Goal: Task Accomplishment & Management: Complete application form

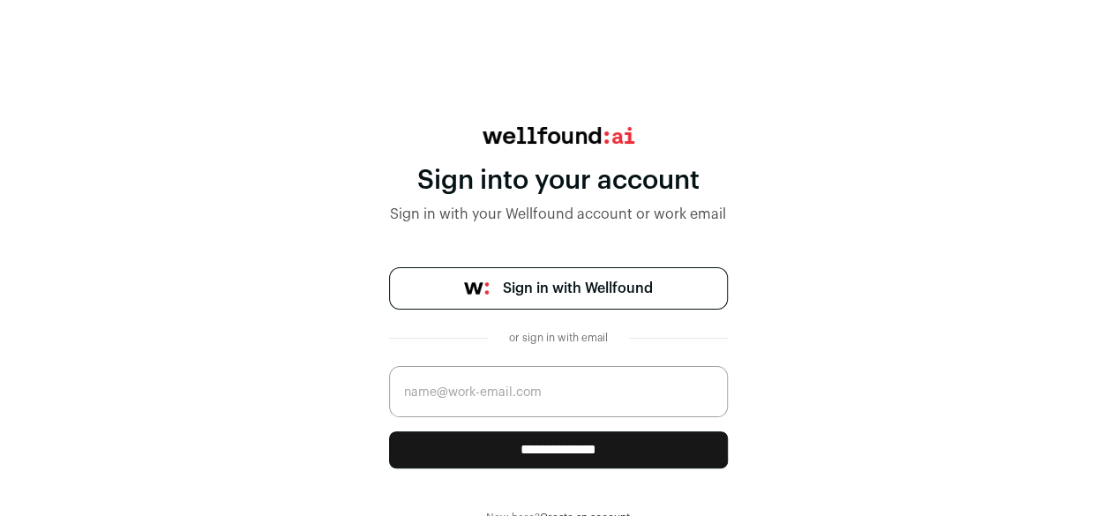
click at [504, 380] on input "email" at bounding box center [558, 391] width 339 height 51
type input "[EMAIL_ADDRESS][DOMAIN_NAME]"
click at [582, 451] on input "**********" at bounding box center [558, 449] width 339 height 37
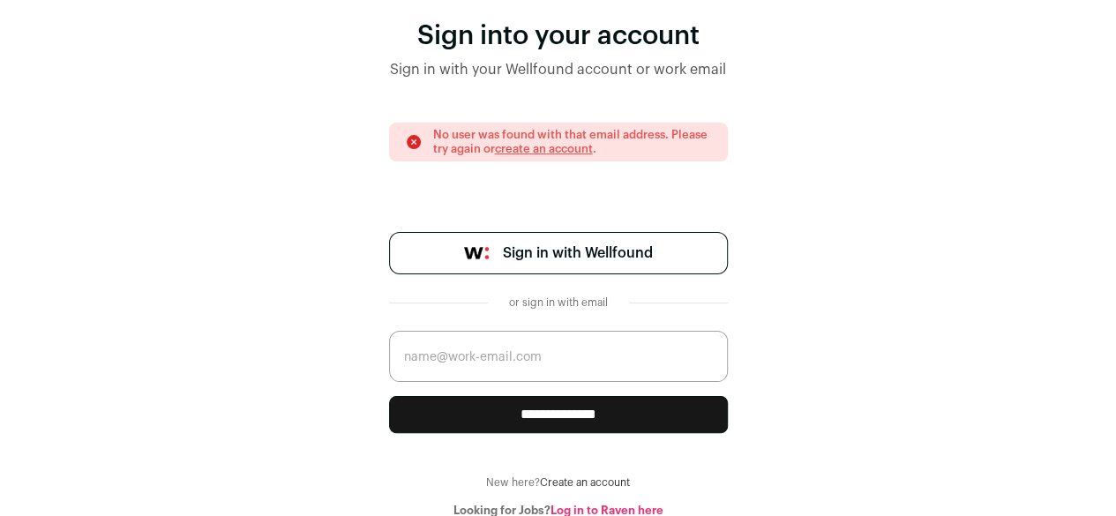
scroll to position [146, 0]
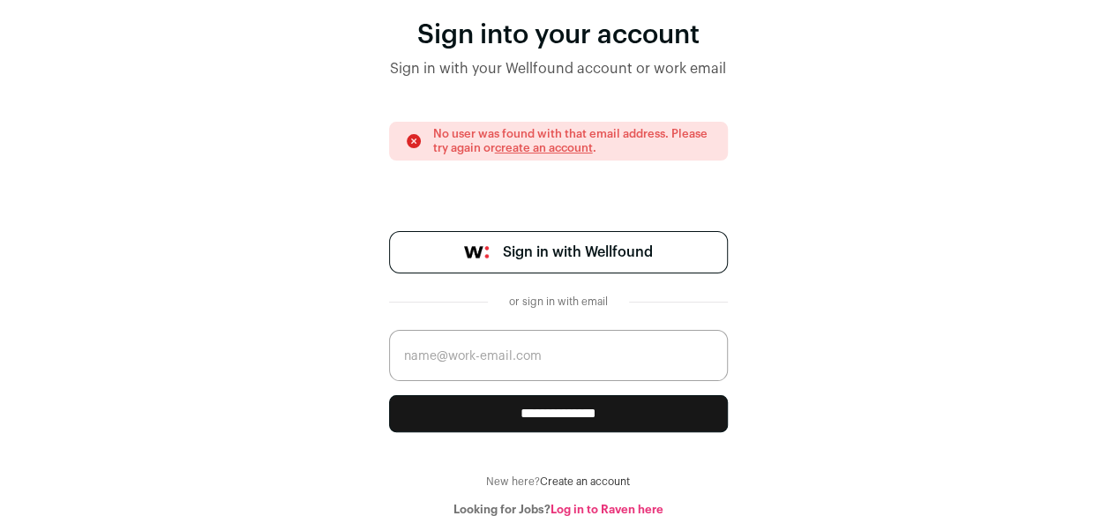
click at [545, 243] on span "Sign in with Wellfound" at bounding box center [578, 252] width 150 height 21
click at [446, 356] on input "email" at bounding box center [558, 355] width 339 height 51
type input "[EMAIL_ADDRESS][DOMAIN_NAME]"
click at [574, 416] on input "**********" at bounding box center [558, 413] width 339 height 37
click at [531, 150] on link "create an account" at bounding box center [544, 147] width 98 height 11
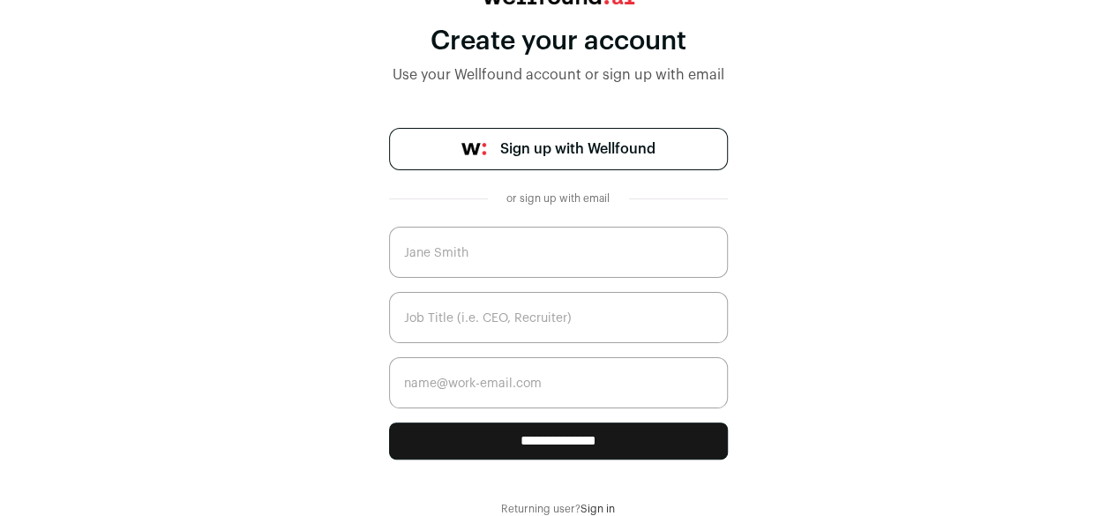
scroll to position [137, 0]
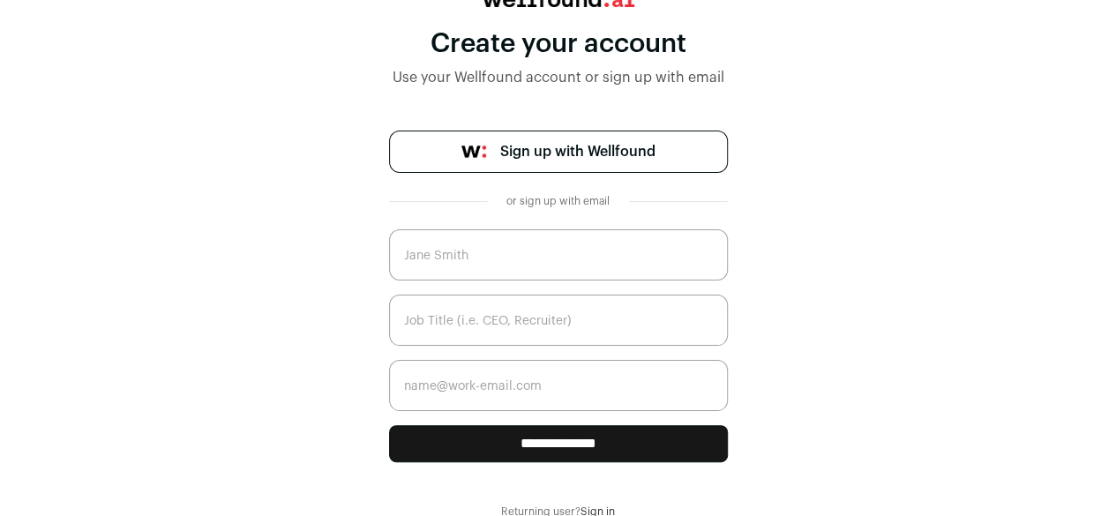
click at [534, 274] on input "text" at bounding box center [558, 254] width 339 height 51
type input "Alice Uche"
type input "[EMAIL_ADDRESS][DOMAIN_NAME]"
click at [535, 322] on input "text" at bounding box center [558, 320] width 339 height 51
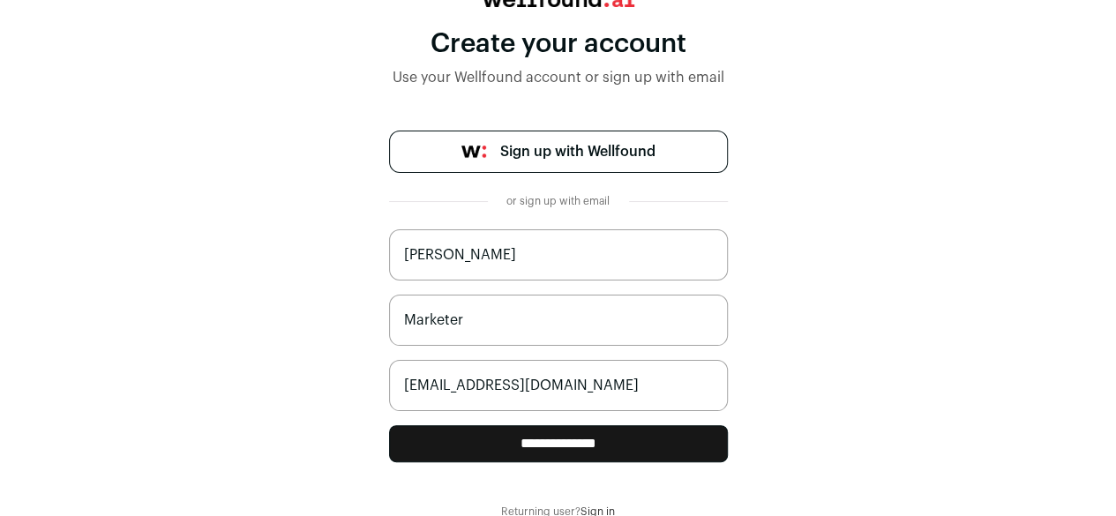
type input "Marketer"
click at [519, 458] on input "**********" at bounding box center [558, 443] width 339 height 37
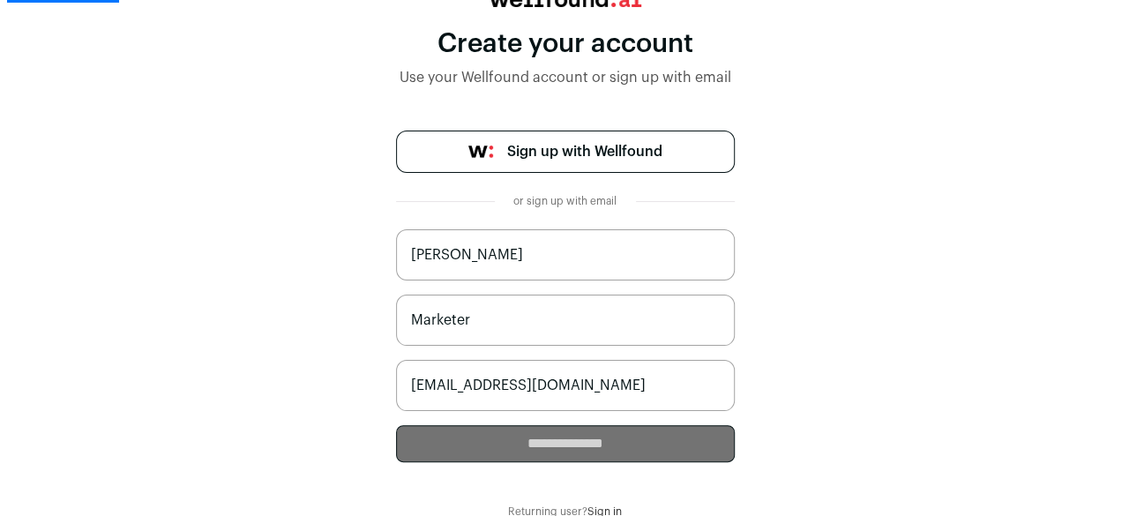
scroll to position [0, 0]
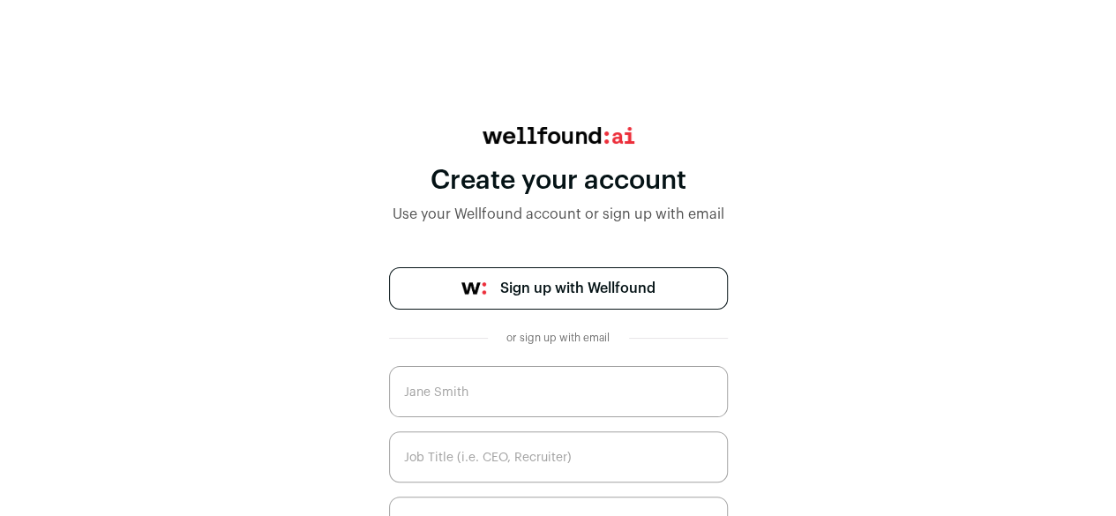
click at [732, 338] on div "**********" at bounding box center [558, 391] width 1116 height 529
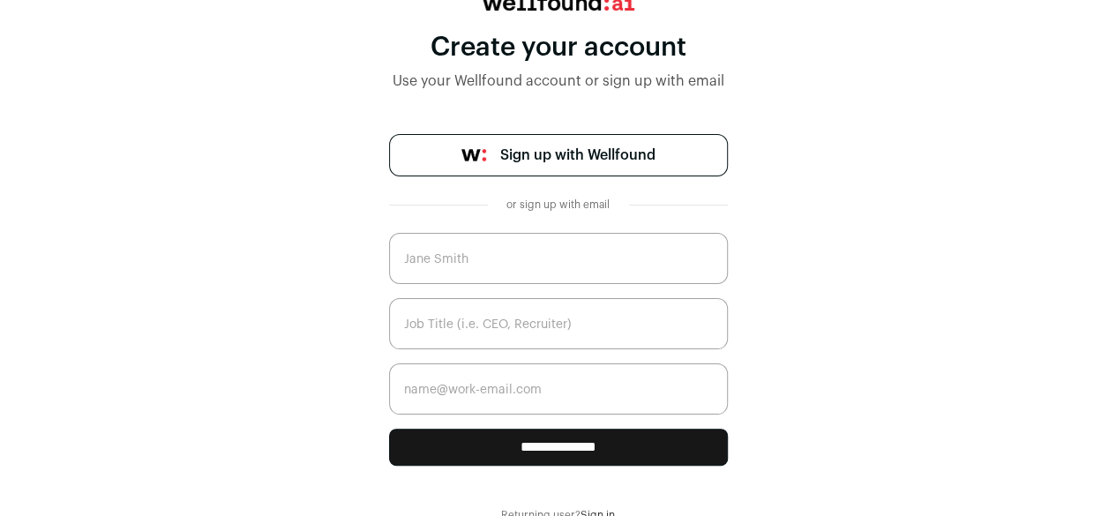
scroll to position [137, 0]
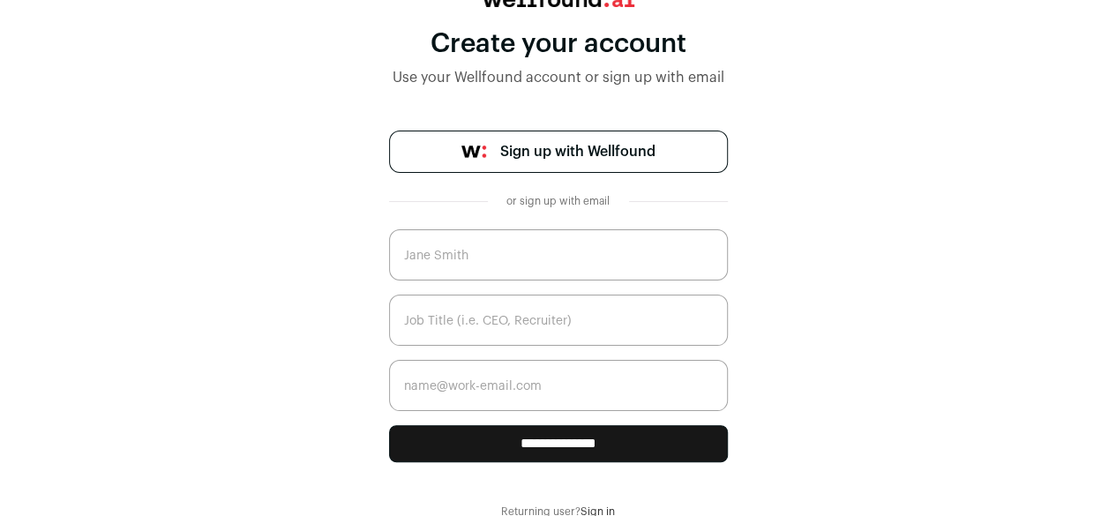
click at [589, 507] on link "Sign in" at bounding box center [598, 511] width 34 height 11
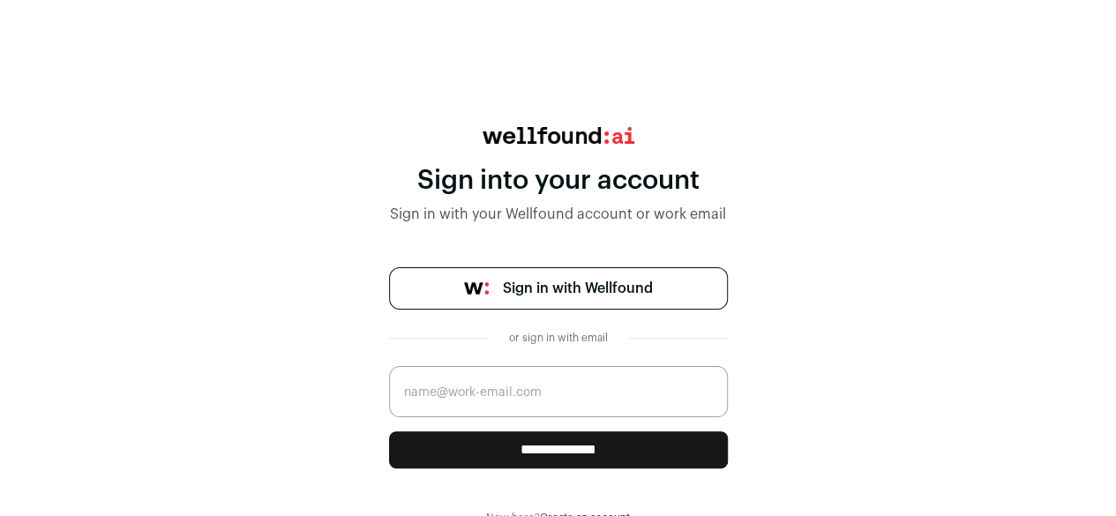
click at [546, 310] on div "**********" at bounding box center [558, 367] width 339 height 201
click at [544, 292] on span "Sign in with Wellfound" at bounding box center [578, 288] width 150 height 21
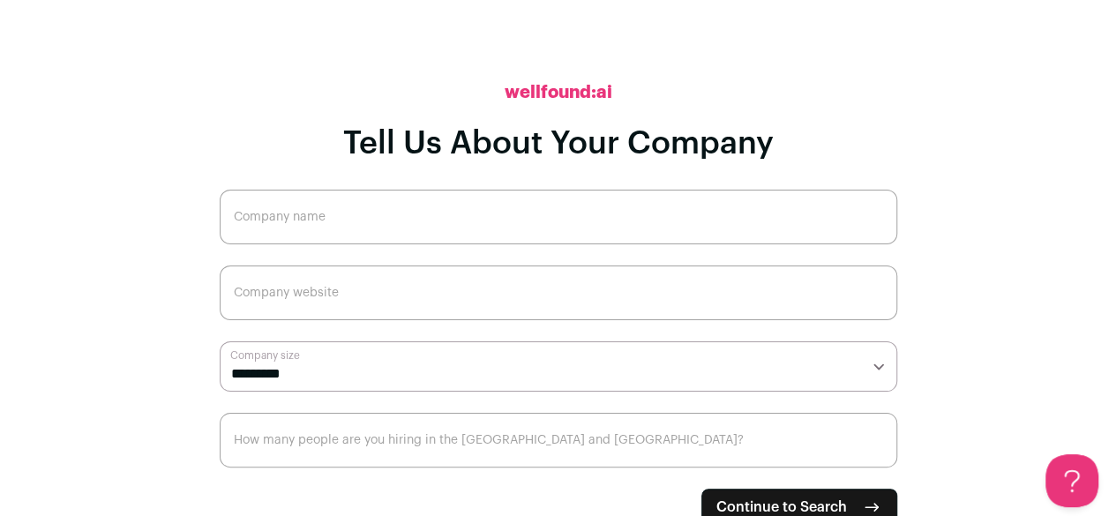
scroll to position [30, 0]
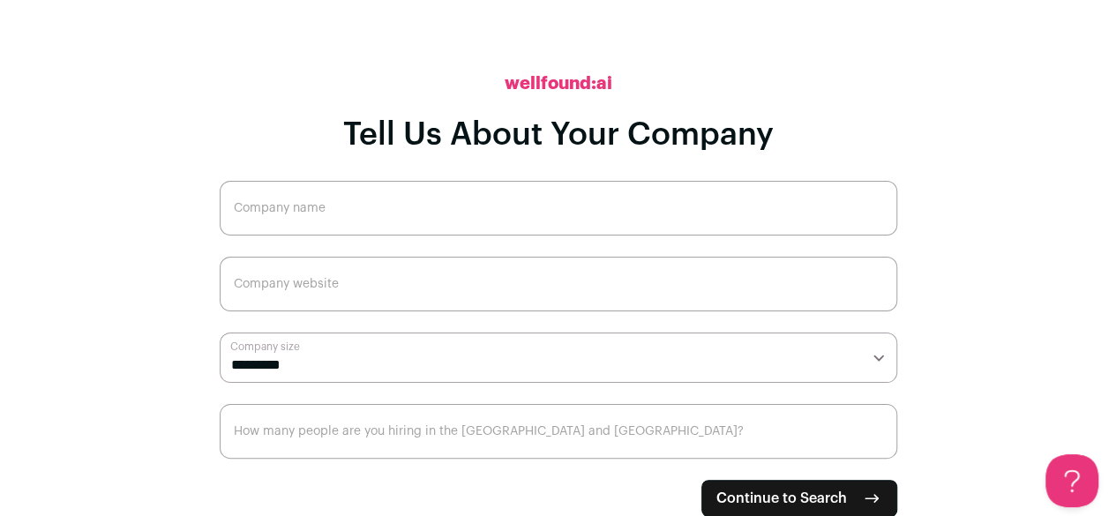
drag, startPoint x: 1121, startPoint y: 507, endPoint x: 13, endPoint y: 45, distance: 1199.9
click at [775, 483] on button "Continue to Search" at bounding box center [799, 498] width 196 height 37
click at [776, 499] on span "Continue to Search" at bounding box center [781, 498] width 131 height 21
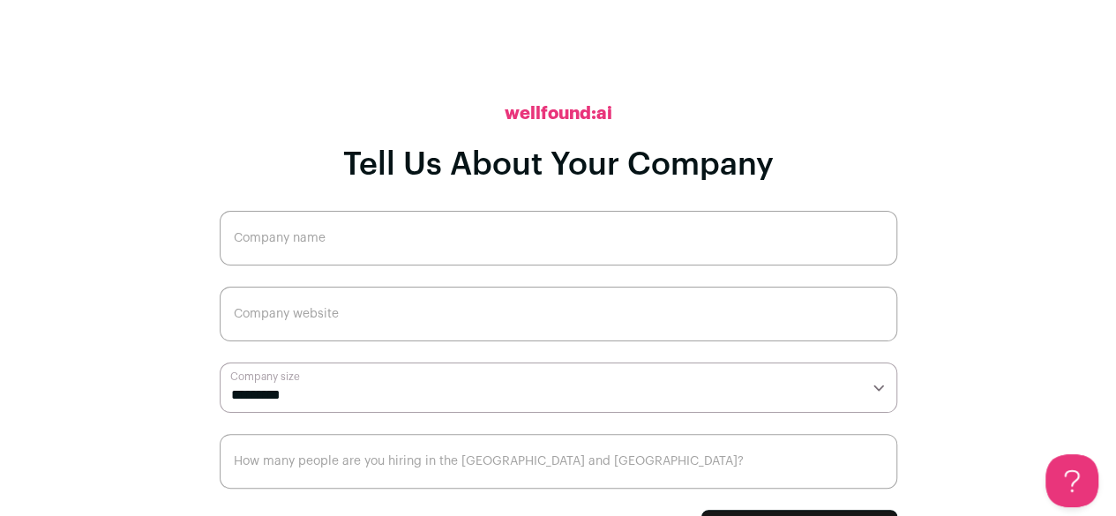
click at [454, 236] on input "Company name" at bounding box center [559, 238] width 678 height 55
click at [381, 391] on select "**********" at bounding box center [559, 388] width 678 height 50
select select "**"
click at [220, 363] on select "**********" at bounding box center [559, 388] width 678 height 50
click at [371, 340] on input "Company website" at bounding box center [559, 314] width 678 height 55
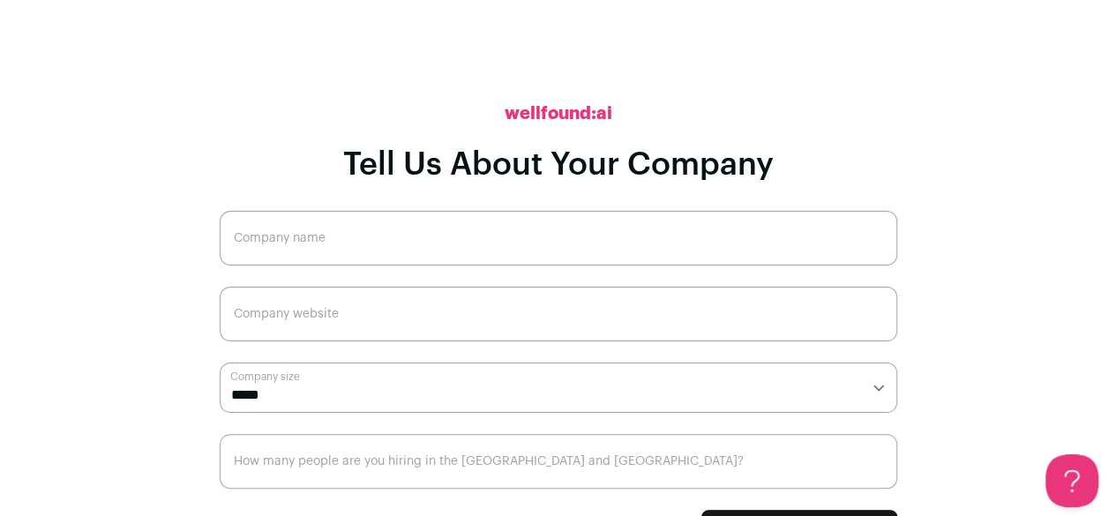
type input "m"
type input "nil"
click at [293, 474] on input "How many people are you hiring in the [GEOGRAPHIC_DATA] and [GEOGRAPHIC_DATA]?" at bounding box center [559, 461] width 678 height 55
click at [254, 226] on input "Company name" at bounding box center [559, 238] width 678 height 55
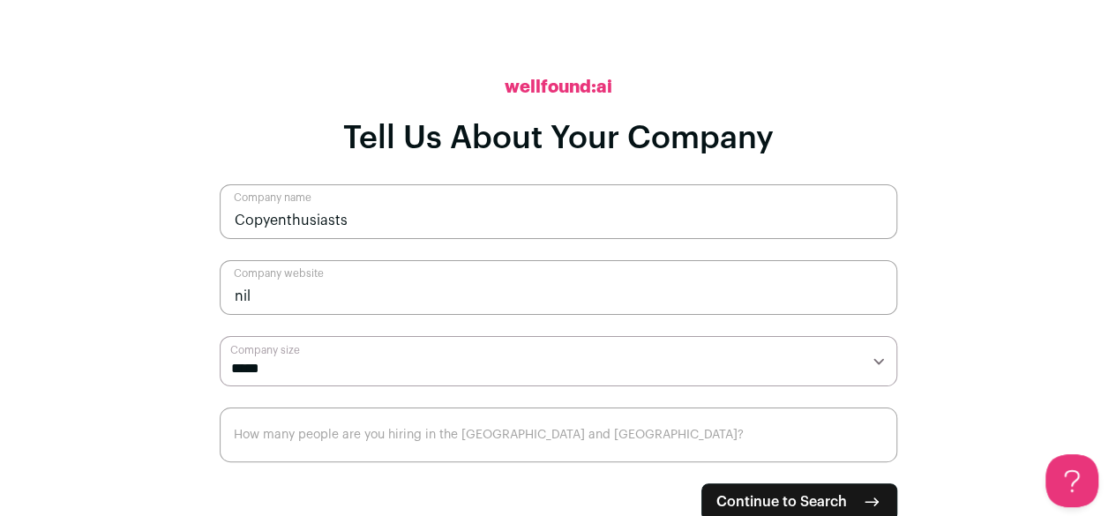
scroll to position [30, 0]
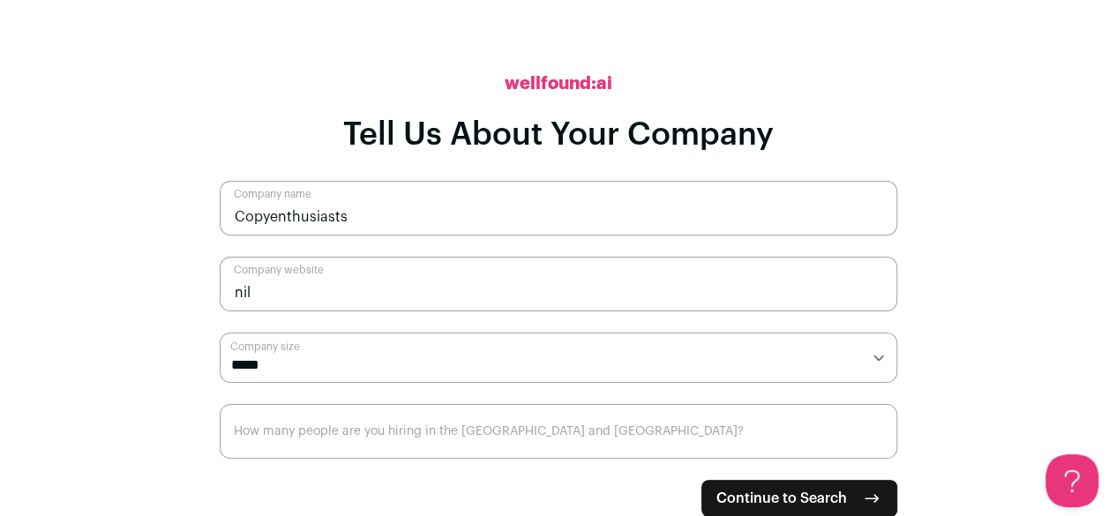
type input "Copyenthusiasts"
click at [716, 497] on span "Continue to Search" at bounding box center [781, 498] width 131 height 21
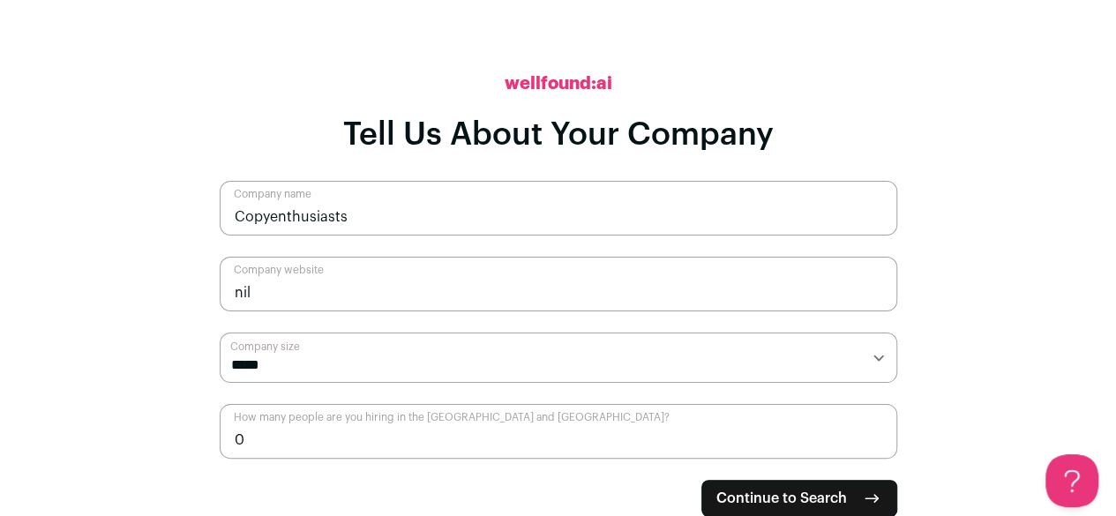
type input "0"
click at [870, 448] on input "0" at bounding box center [559, 431] width 678 height 55
click at [816, 495] on span "Continue to Search" at bounding box center [781, 498] width 131 height 21
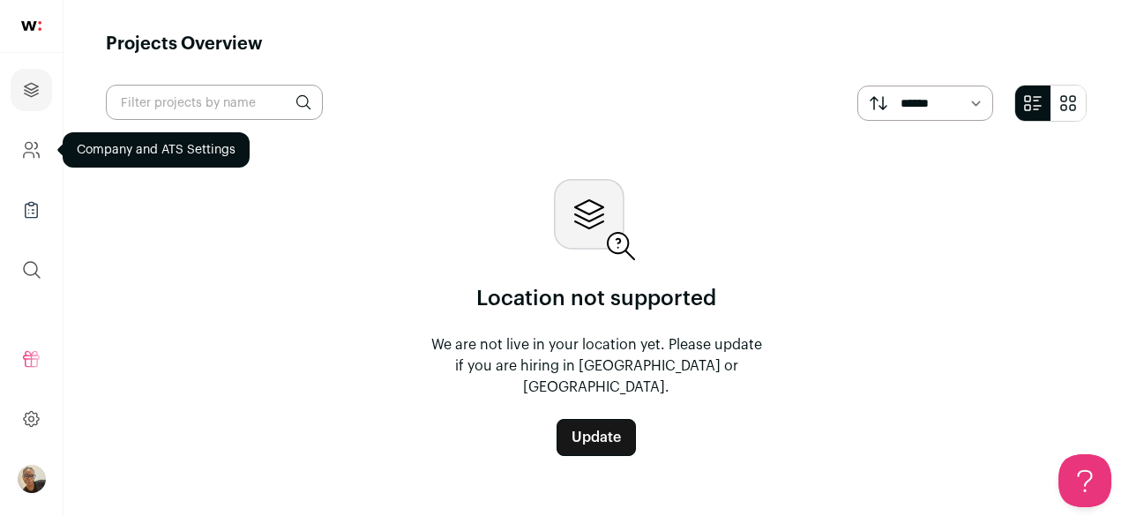
click at [34, 133] on link "Company and ATS Settings" at bounding box center [31, 150] width 41 height 42
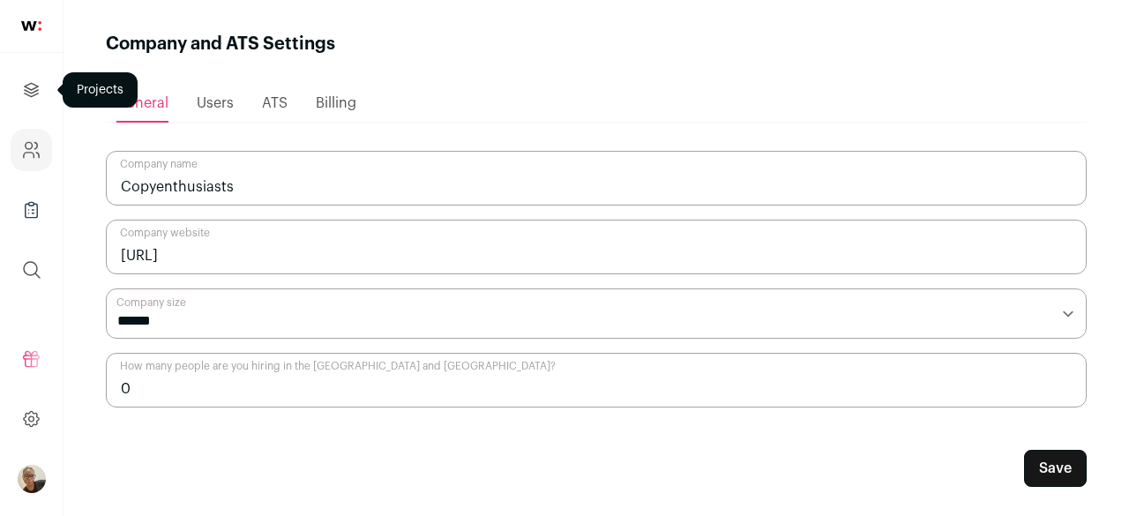
click at [35, 90] on icon "Projects" at bounding box center [31, 89] width 13 height 13
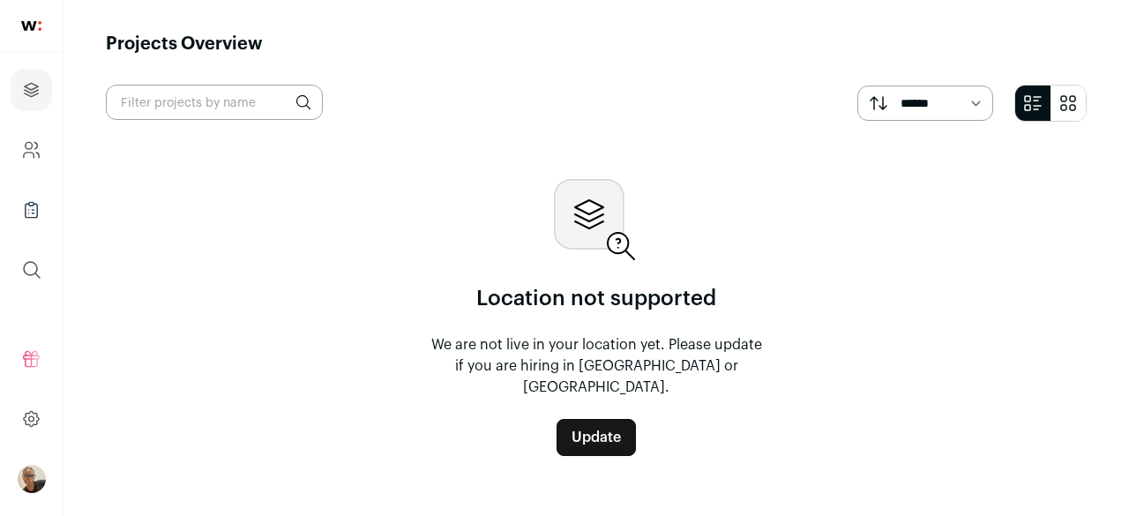
click at [34, 474] on img "Open dropdown" at bounding box center [32, 479] width 28 height 28
click at [34, 471] on img "Open dropdown" at bounding box center [32, 479] width 28 height 28
click at [42, 431] on link at bounding box center [31, 419] width 41 height 42
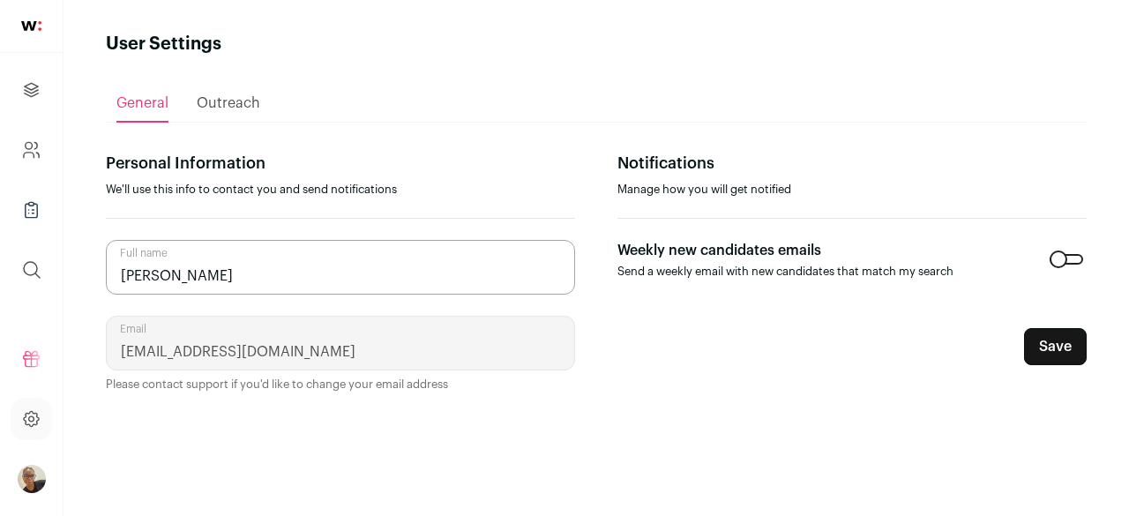
click at [251, 100] on span "Outreach" at bounding box center [229, 103] width 64 height 14
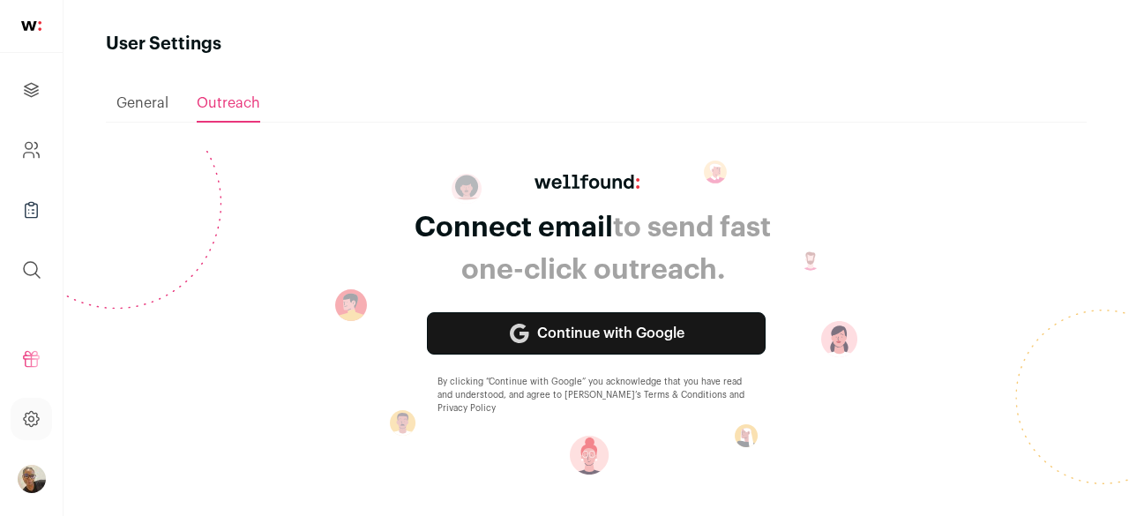
click at [125, 109] on span "General" at bounding box center [142, 103] width 52 height 14
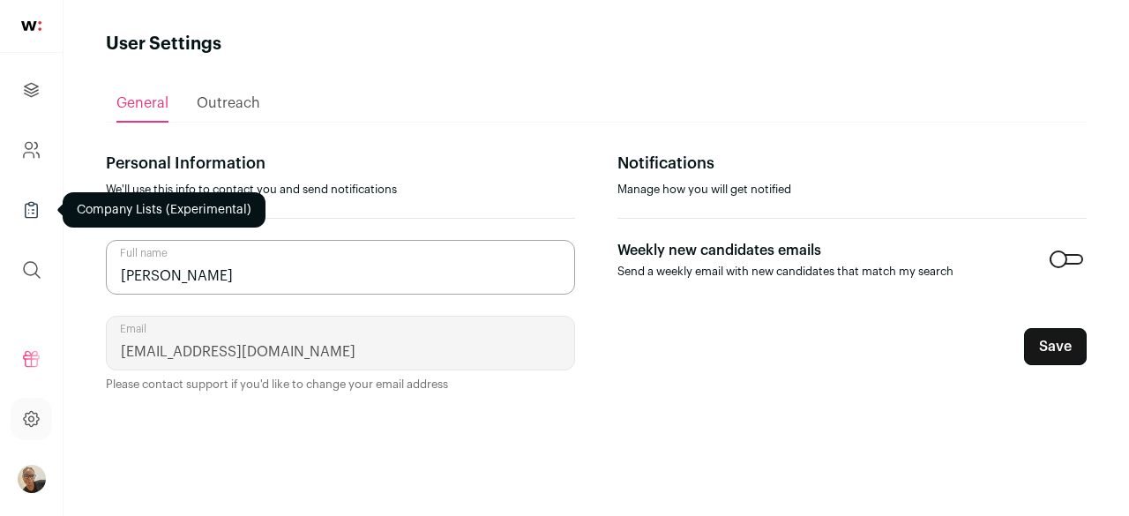
click at [31, 220] on icon "Company Lists" at bounding box center [31, 209] width 20 height 21
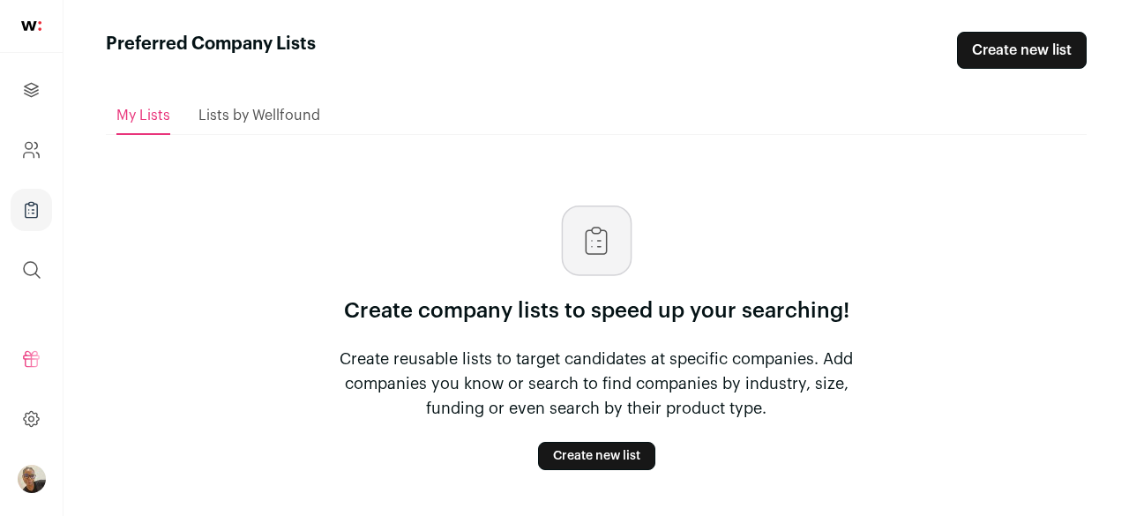
click at [236, 119] on span "Lists by Wellfound" at bounding box center [260, 116] width 122 height 14
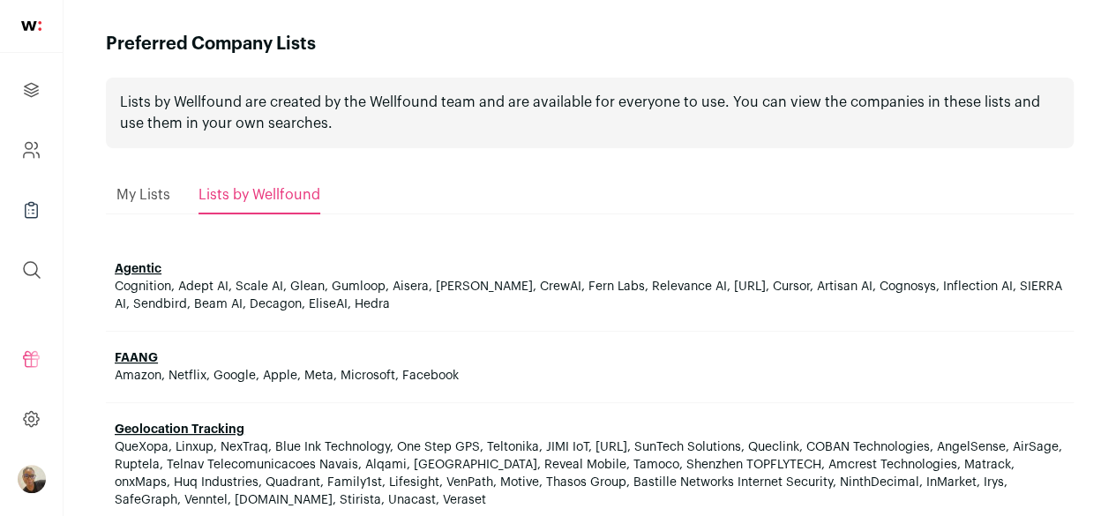
click at [381, 451] on span "QueXopa, Linxup, NexTraq, Blue Ink Technology, One Step GPS, Teltonika, JIMI Io…" at bounding box center [589, 473] width 948 height 65
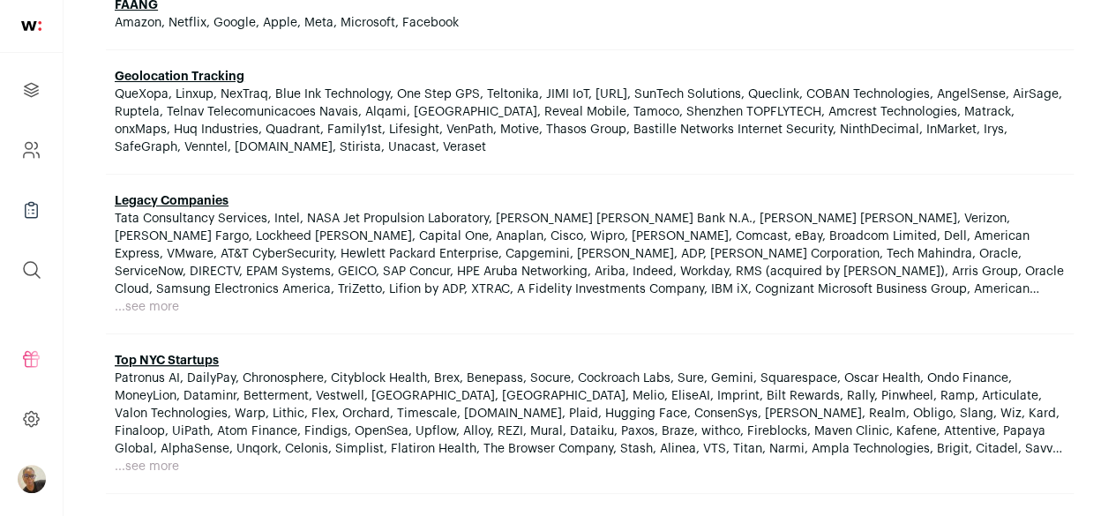
scroll to position [360, 0]
